Goal: Information Seeking & Learning: Learn about a topic

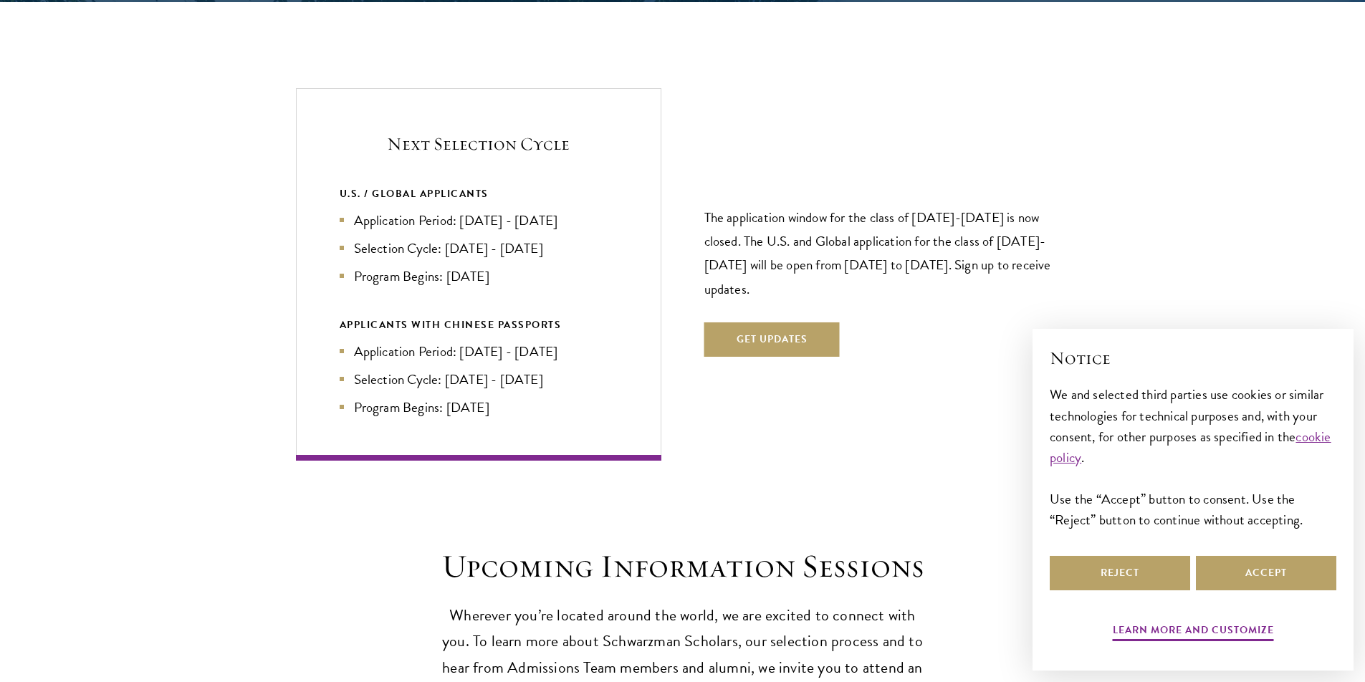
scroll to position [3080, 0]
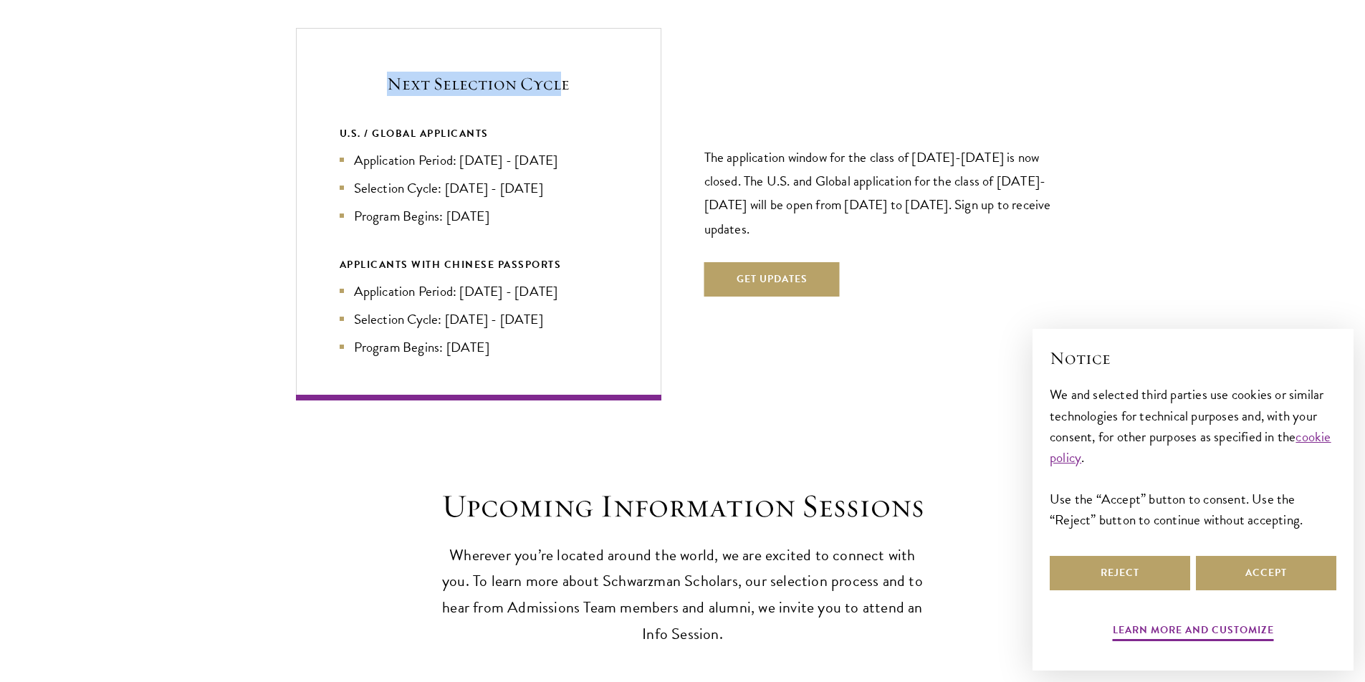
drag, startPoint x: 396, startPoint y: 91, endPoint x: 550, endPoint y: 90, distance: 154.0
click at [550, 90] on h5 "Next Selection Cycle" at bounding box center [479, 84] width 278 height 24
click at [465, 181] on li "Selection Cycle: [DATE] - [DATE]" at bounding box center [479, 188] width 278 height 21
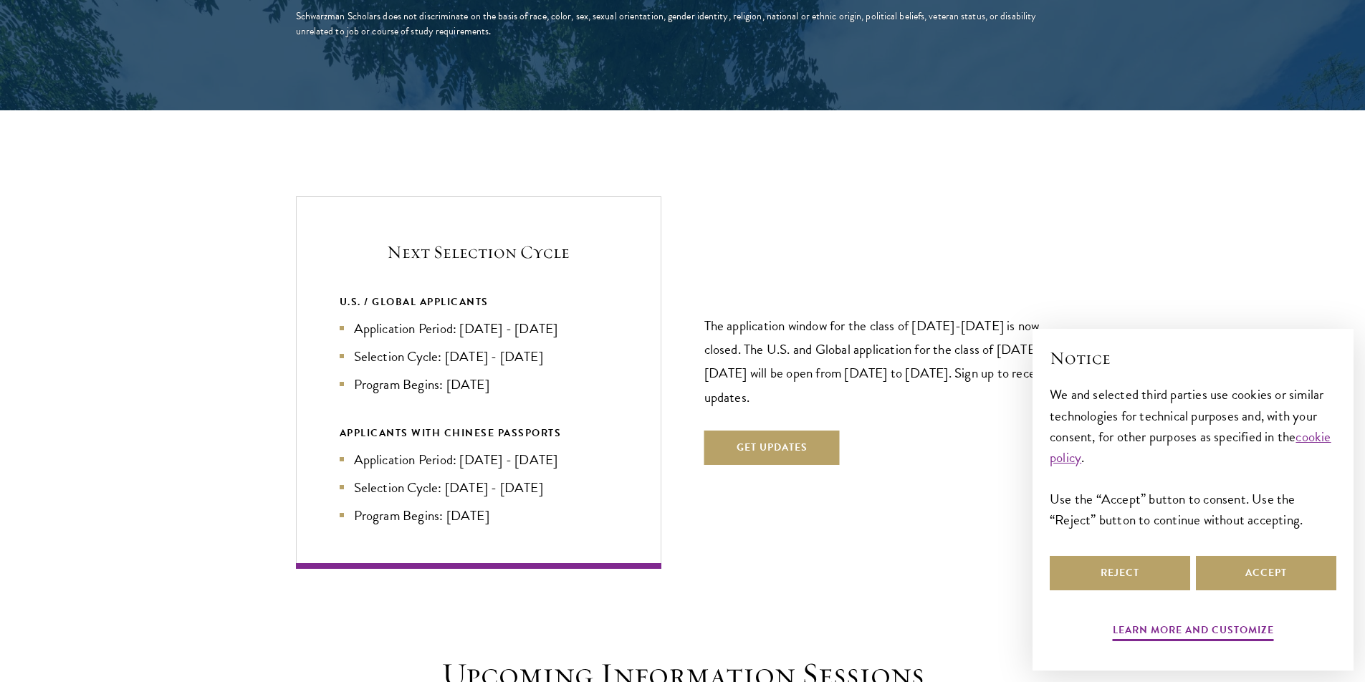
scroll to position [2937, 0]
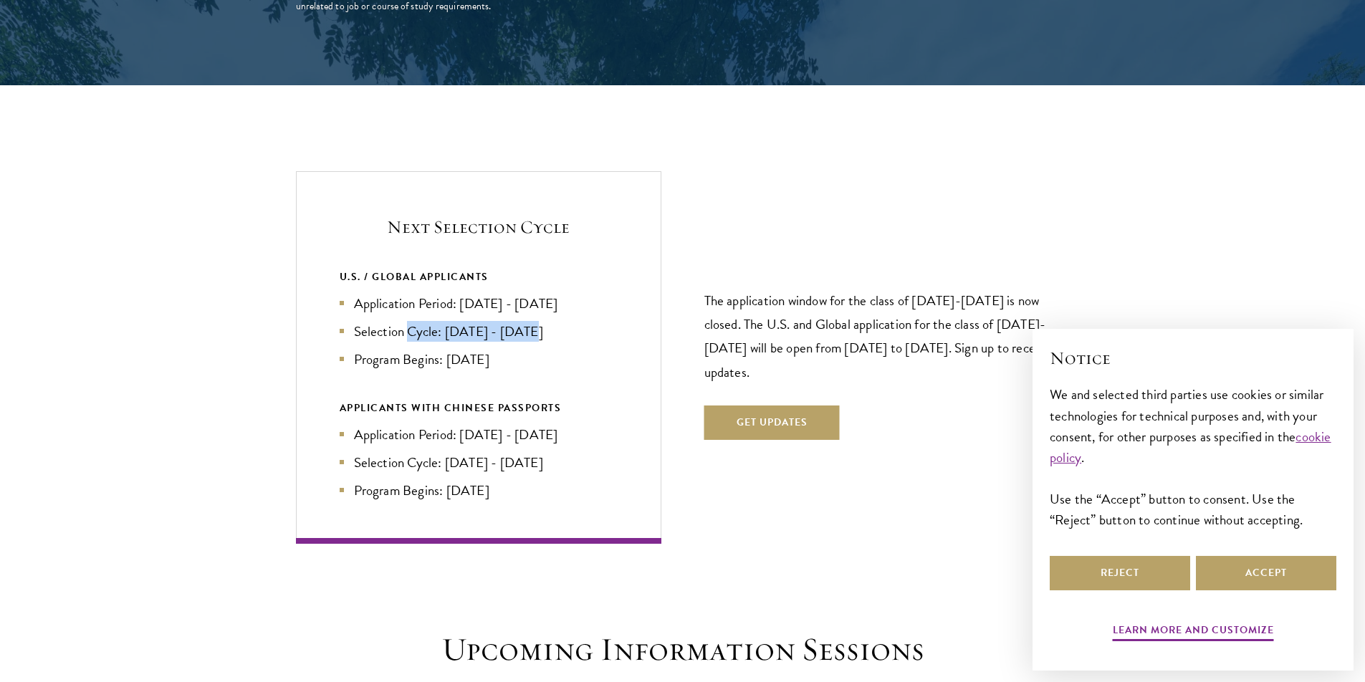
drag, startPoint x: 408, startPoint y: 332, endPoint x: 544, endPoint y: 327, distance: 135.5
click at [544, 327] on li "Selection Cycle: [DATE] - [DATE]" at bounding box center [479, 331] width 278 height 21
click at [558, 327] on li "Selection Cycle: [DATE] - [DATE]" at bounding box center [479, 331] width 278 height 21
drag, startPoint x: 353, startPoint y: 328, endPoint x: 566, endPoint y: 335, distance: 212.9
click at [566, 335] on li "Selection Cycle: [DATE] - [DATE]" at bounding box center [479, 331] width 278 height 21
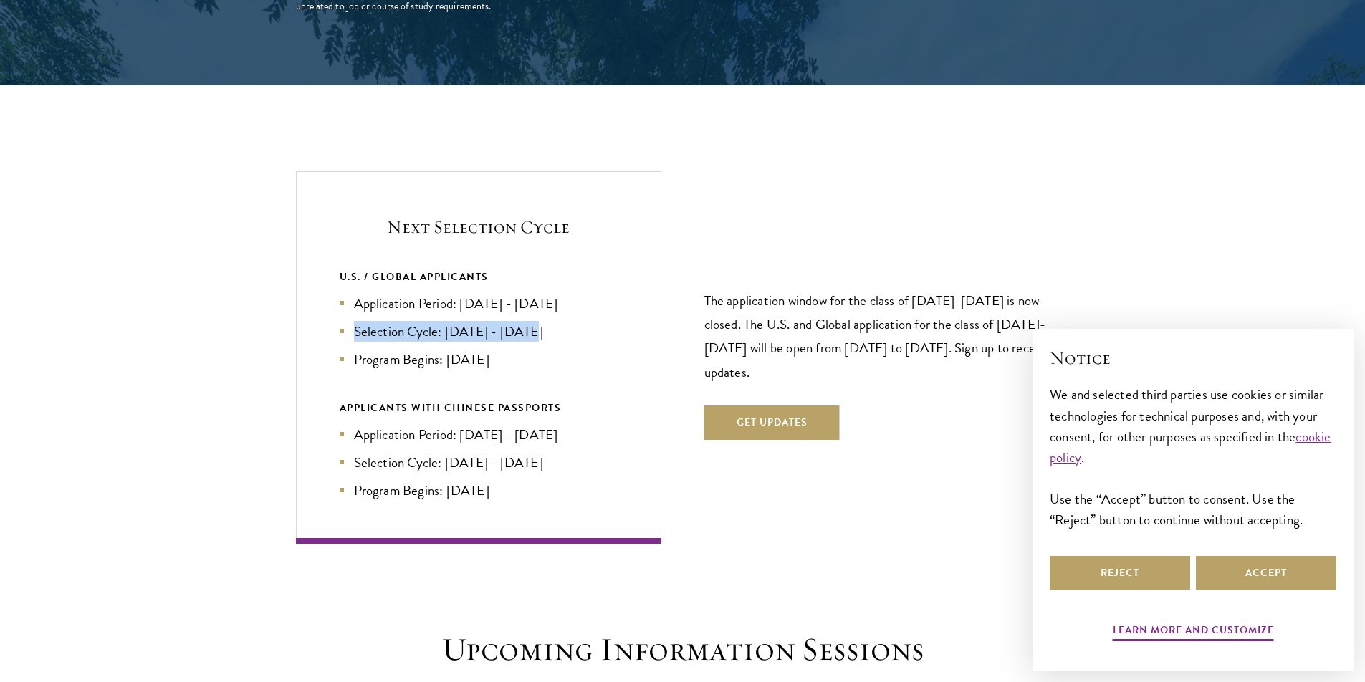
click at [477, 314] on ul "Application Period: [DATE] - [DATE] Selection Cycle: [DATE] - [DATE] Program Be…" at bounding box center [479, 331] width 278 height 77
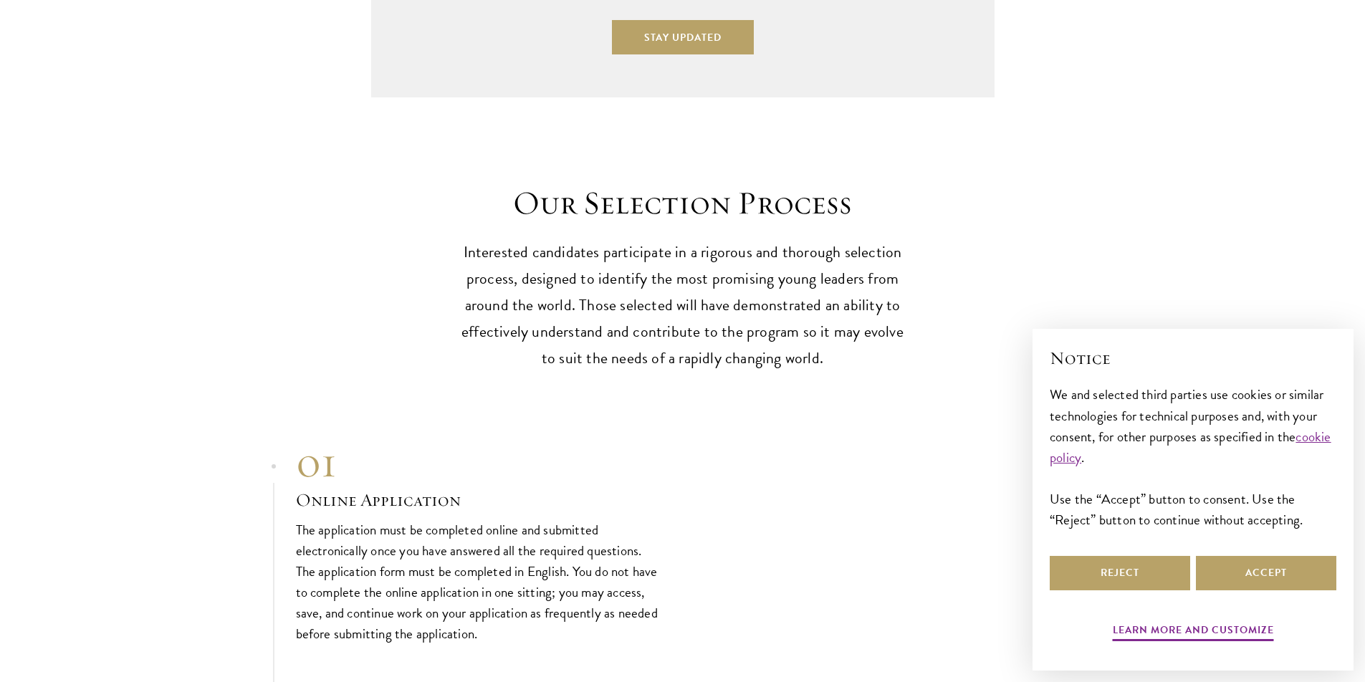
scroll to position [4227, 0]
